Goal: Information Seeking & Learning: Check status

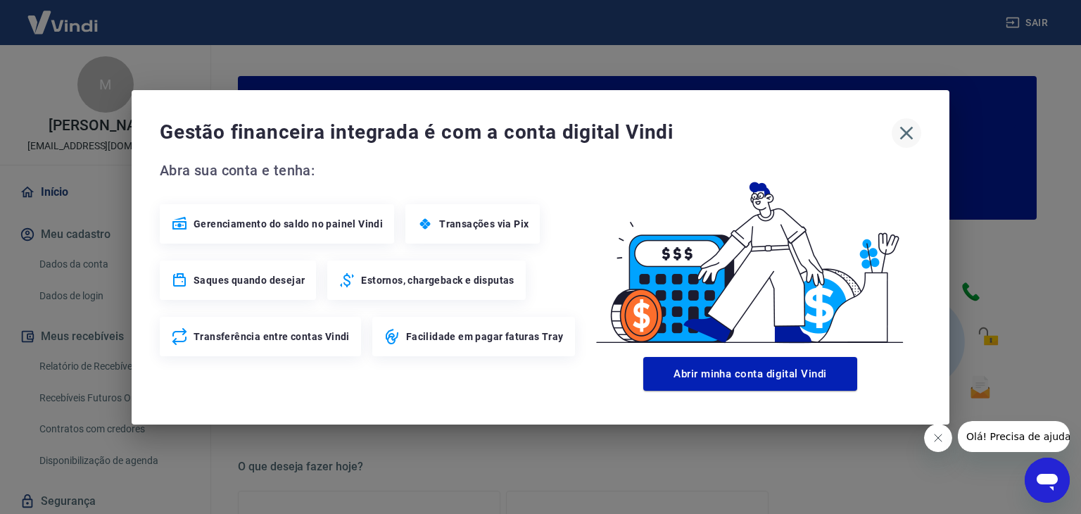
click at [892, 130] on button "button" at bounding box center [907, 133] width 30 height 30
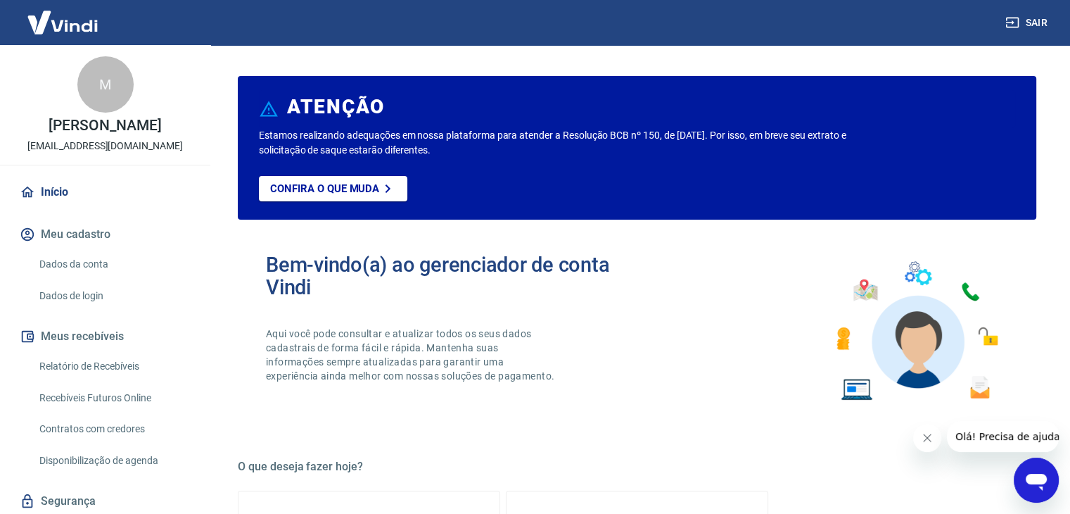
scroll to position [60, 0]
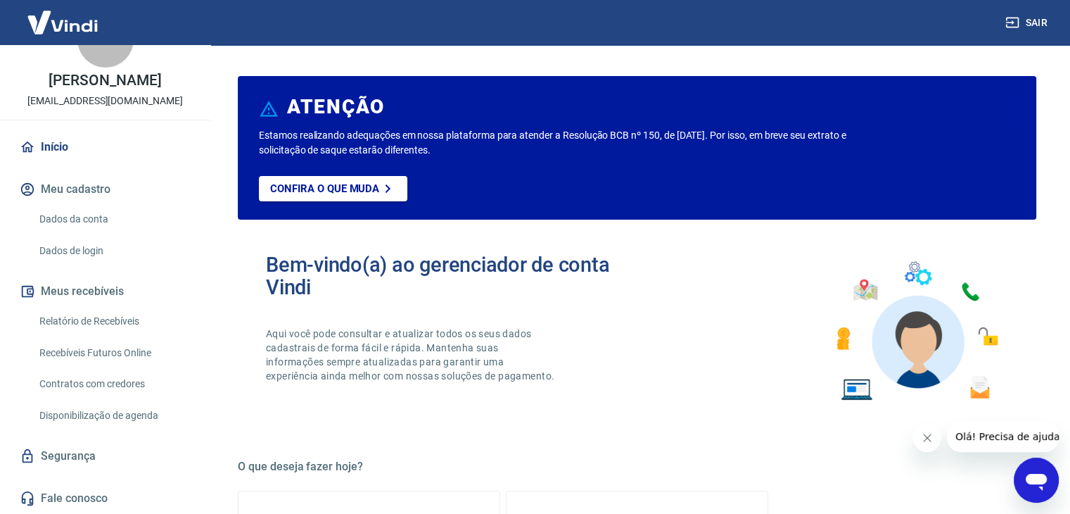
click at [127, 327] on link "Relatório de Recebíveis" at bounding box center [114, 321] width 160 height 29
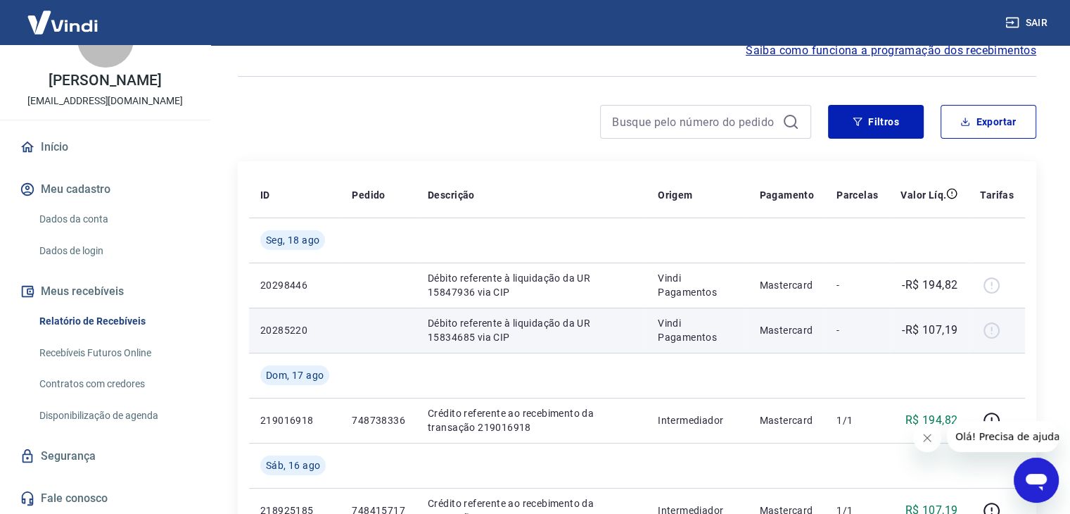
scroll to position [141, 0]
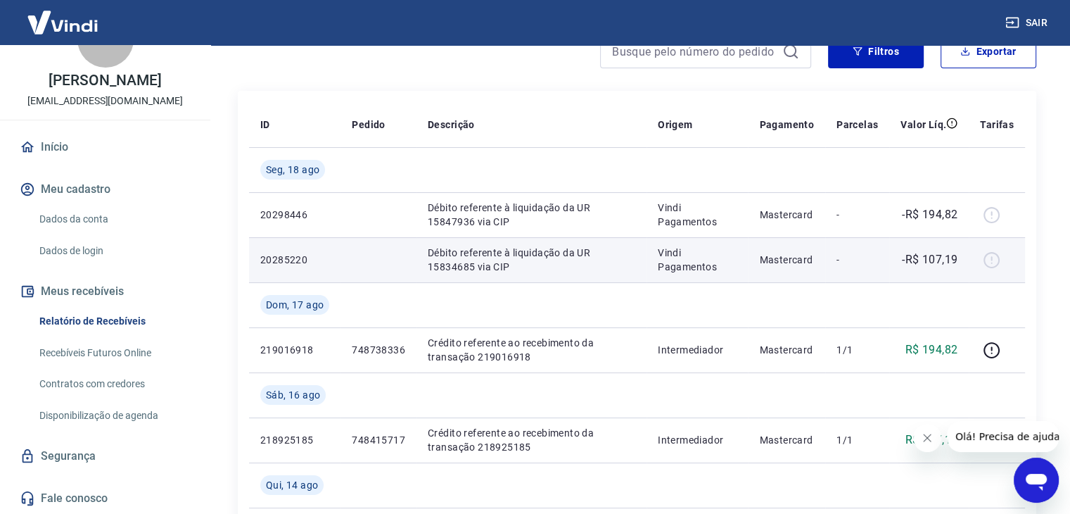
click at [994, 262] on div at bounding box center [997, 259] width 34 height 23
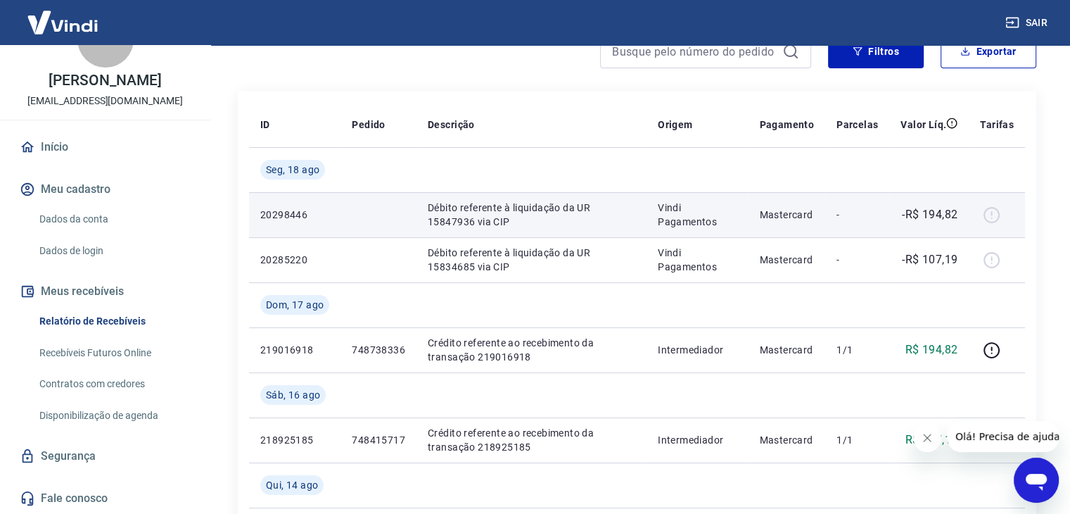
click at [481, 212] on p "Débito referente à liquidação da UR 15847936 via CIP" at bounding box center [532, 215] width 208 height 28
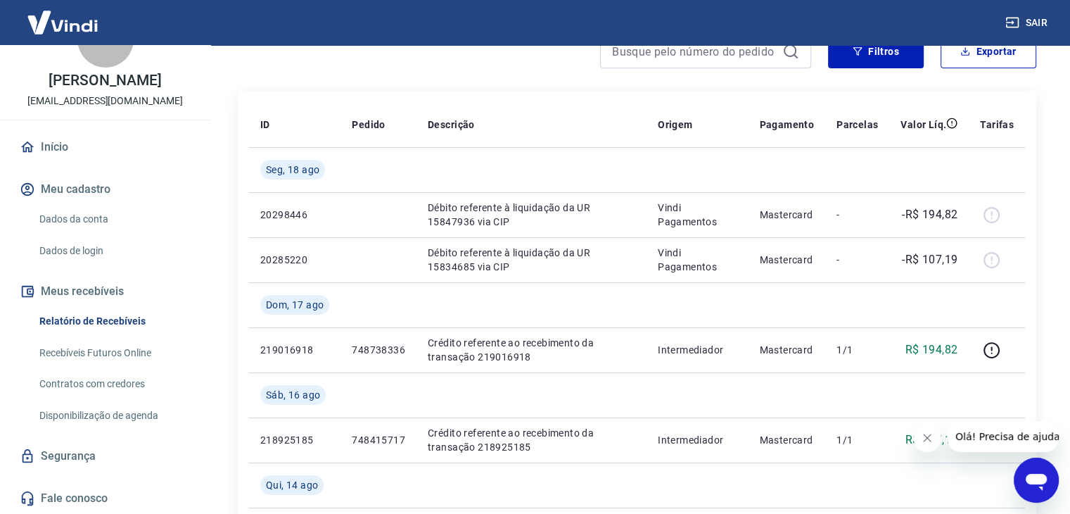
click at [128, 350] on link "Recebíveis Futuros Online" at bounding box center [114, 352] width 160 height 29
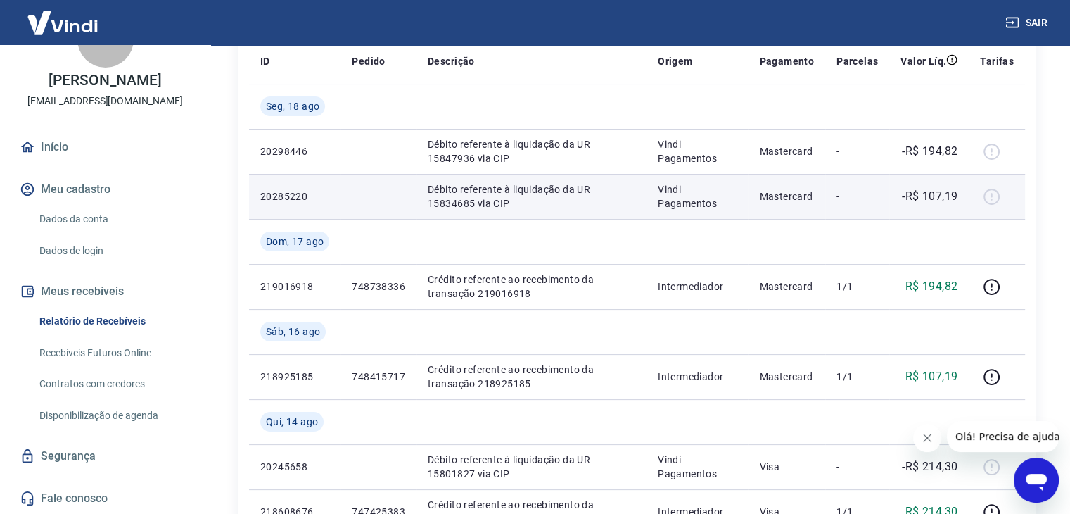
scroll to position [203, 0]
click at [737, 202] on p "Vindi Pagamentos" at bounding box center [697, 198] width 79 height 28
click at [275, 191] on p "20285220" at bounding box center [294, 198] width 69 height 14
click at [491, 189] on p "Débito referente à liquidação da UR 15834685 via CIP" at bounding box center [532, 198] width 208 height 28
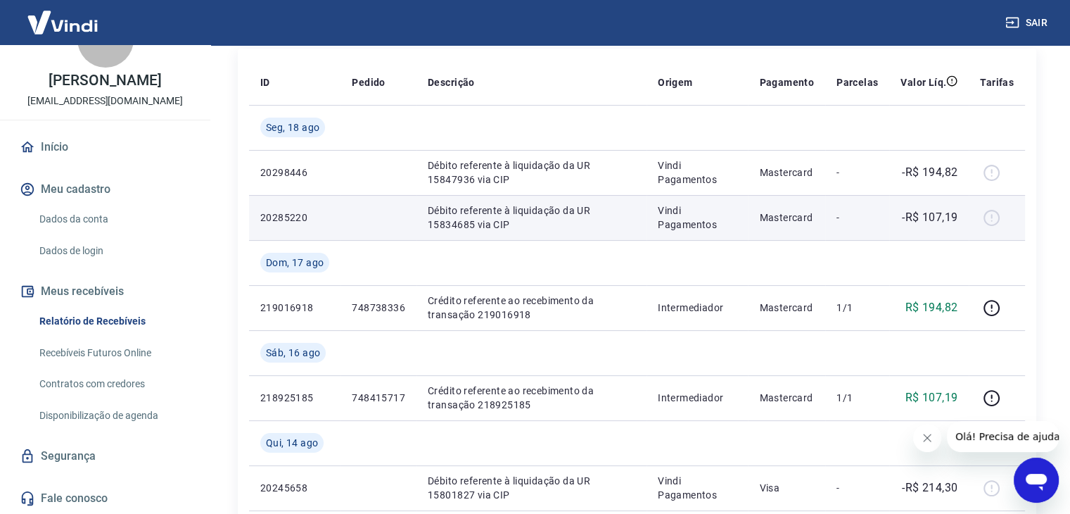
scroll to position [163, 0]
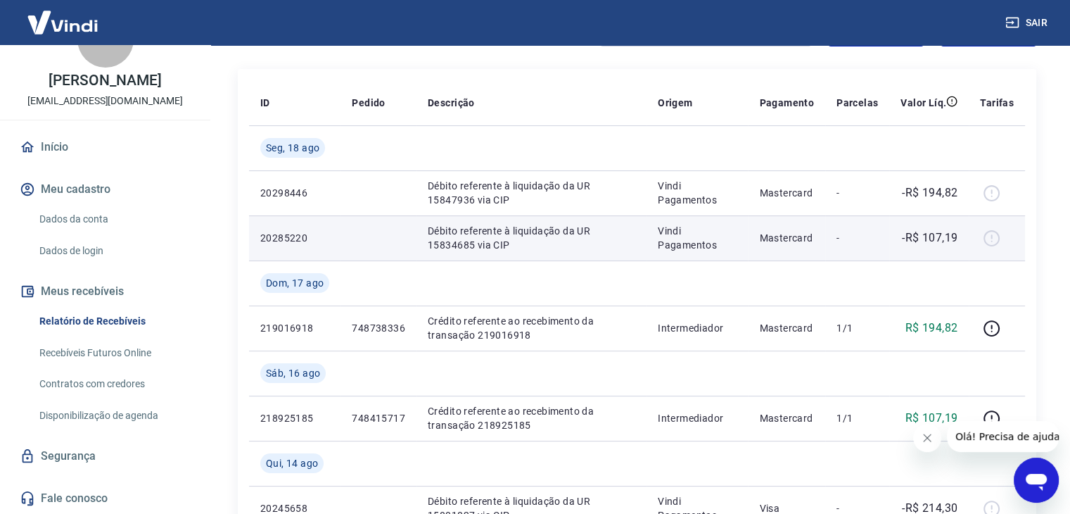
click at [991, 234] on div at bounding box center [997, 238] width 34 height 23
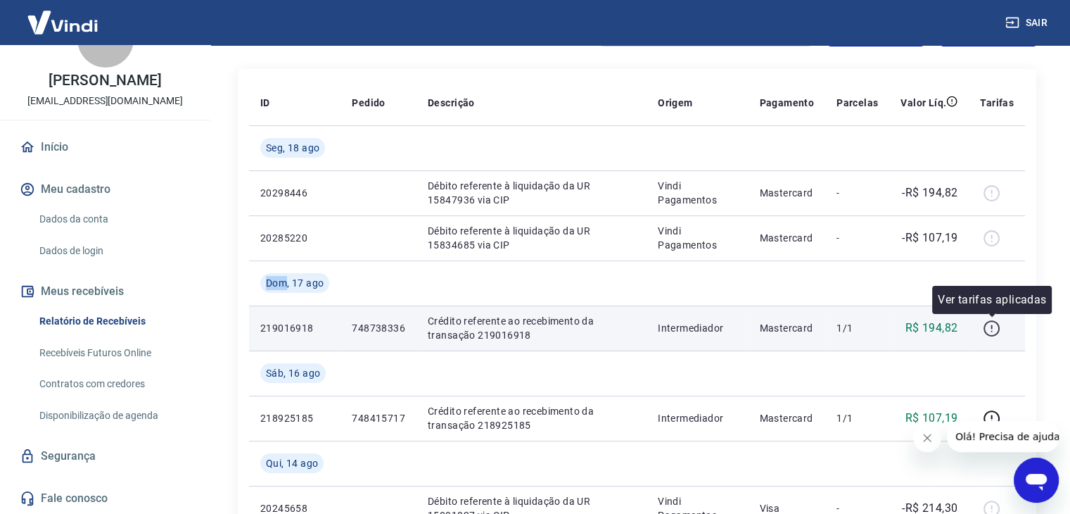
click at [995, 328] on icon "button" at bounding box center [992, 328] width 18 height 18
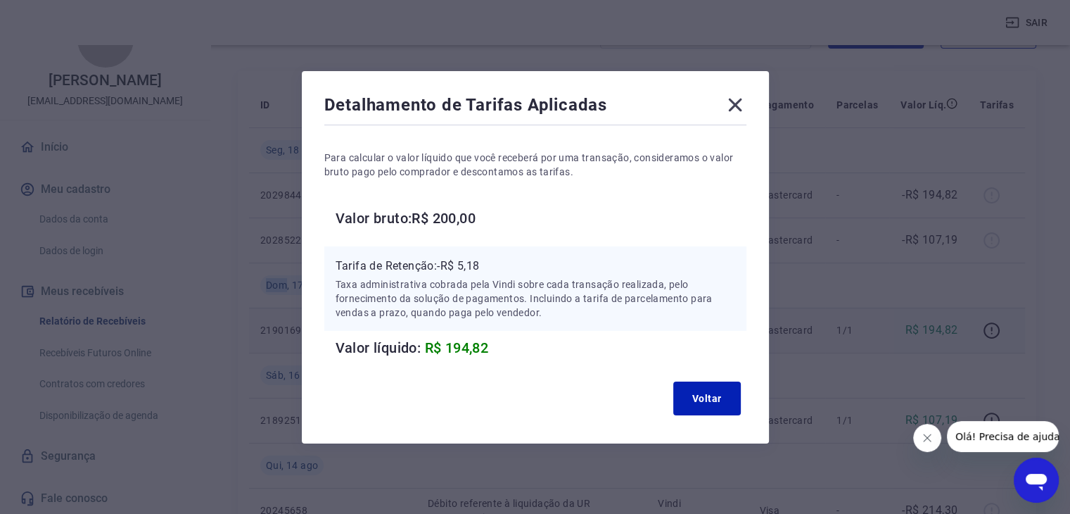
scroll to position [160, 0]
click at [740, 99] on icon at bounding box center [735, 105] width 23 height 23
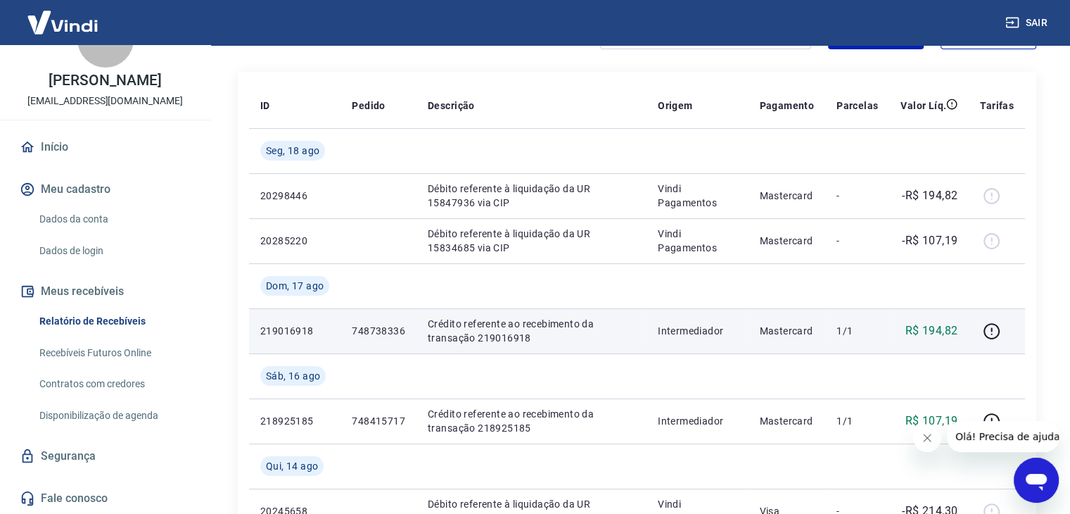
click at [140, 357] on link "Recebíveis Futuros Online" at bounding box center [114, 352] width 160 height 29
